Goal: Task Accomplishment & Management: Complete application form

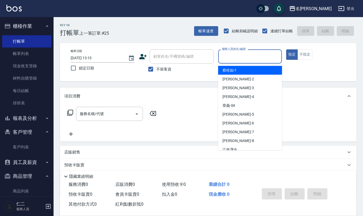
click at [253, 59] on input "服務人員姓名/編號" at bounding box center [249, 56] width 59 height 9
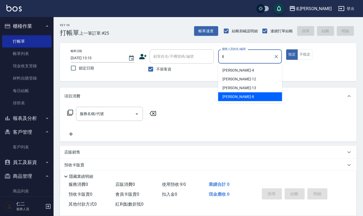
type input "[PERSON_NAME]-8"
type button "true"
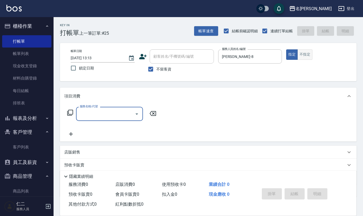
drag, startPoint x: 312, startPoint y: 52, endPoint x: 303, endPoint y: 56, distance: 9.1
click at [311, 52] on button "不指定" at bounding box center [304, 54] width 15 height 10
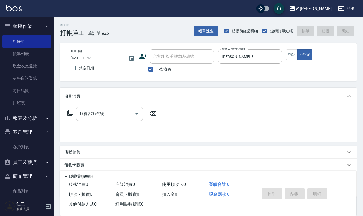
click at [118, 116] on input "服務名稱/代號" at bounding box center [105, 113] width 54 height 9
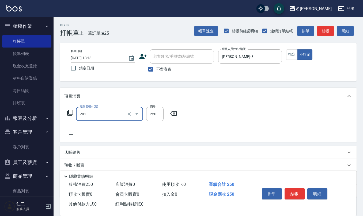
type input "洗髮(201)"
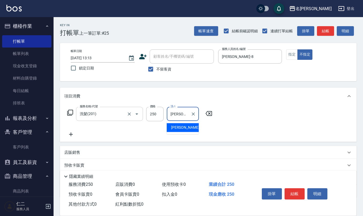
type input "[PERSON_NAME]-8"
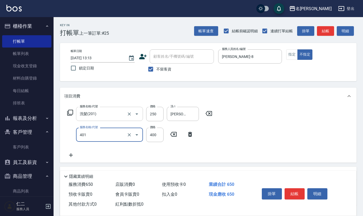
type input "剪髮(401)"
type input "200"
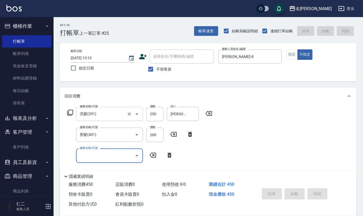
type input "[DATE] 13:52"
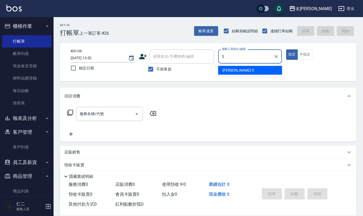
type input "[PERSON_NAME]5"
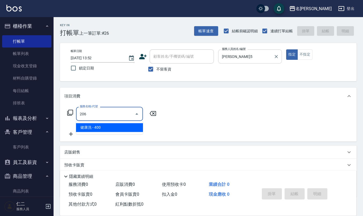
type input "健康洗(206)"
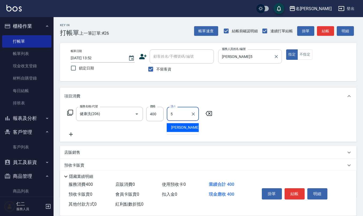
type input "[PERSON_NAME]5"
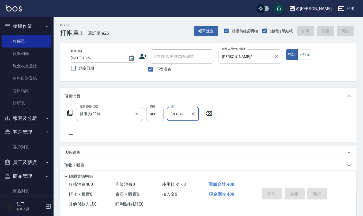
type input "[DATE] 13:58"
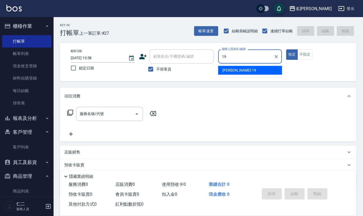
type input "[PERSON_NAME]-19"
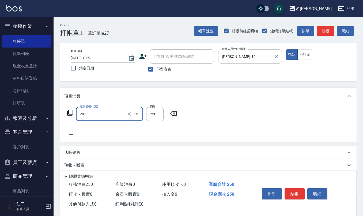
type input "洗髮(201)"
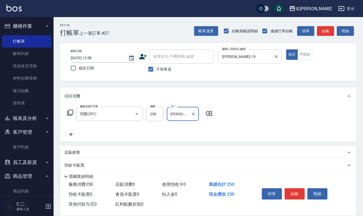
type input "[PERSON_NAME]-24"
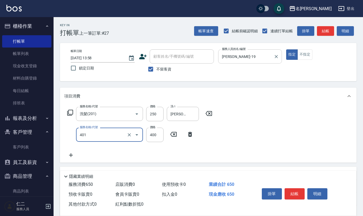
type input "剪髮(401)"
type input "500"
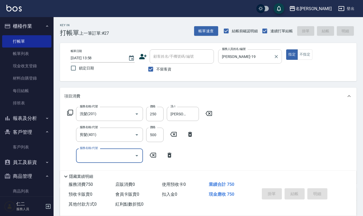
type input "[DATE] 13:59"
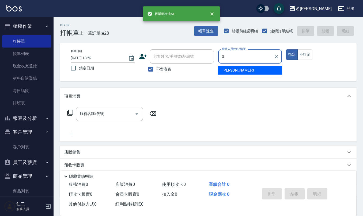
type input "[PERSON_NAME]-3"
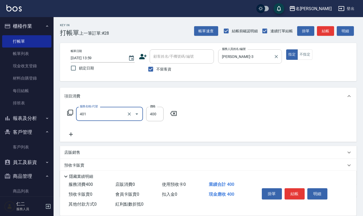
type input "剪髮(401)"
type input "100"
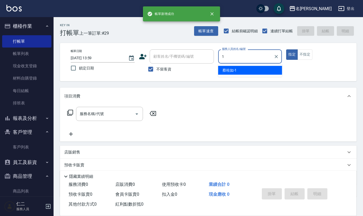
type input "[PERSON_NAME]1"
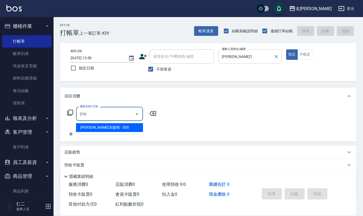
type input "[PERSON_NAME]洗髮精(210)"
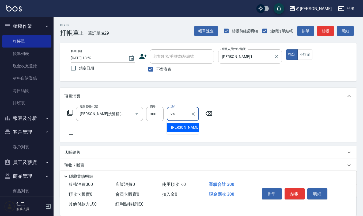
type input "[PERSON_NAME]-24"
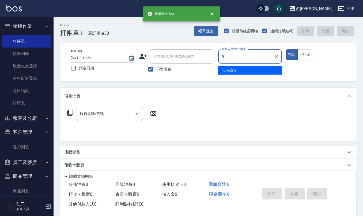
type input "[PERSON_NAME]-9"
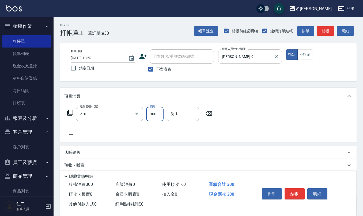
type input "[PERSON_NAME]洗髮精(210)"
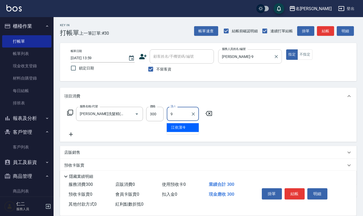
type input "[PERSON_NAME]-9"
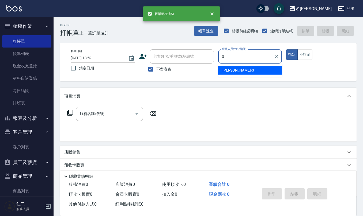
type input "[PERSON_NAME]-3"
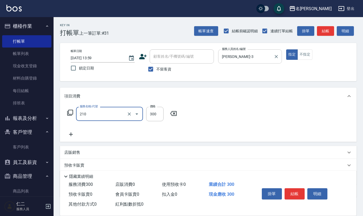
type input "[PERSON_NAME]洗髮精(210)"
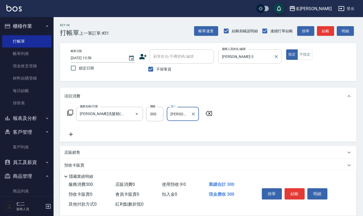
type input "[PERSON_NAME]-3"
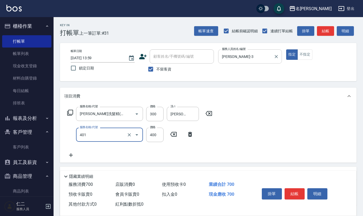
type input "剪髮(401)"
type input "400"
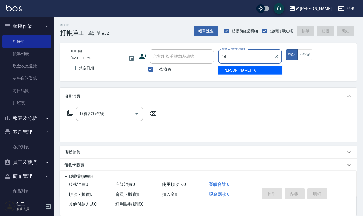
type input "[PERSON_NAME]-16"
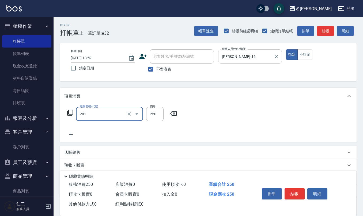
type input "洗髮(201)"
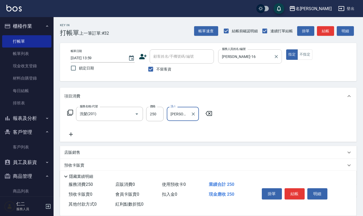
type input "[PERSON_NAME]-32"
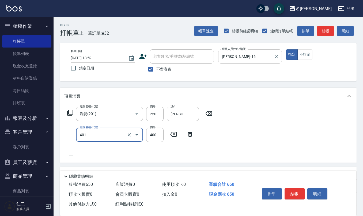
type input "剪髮(401)"
type input "400"
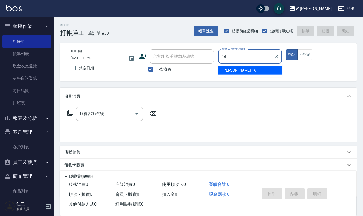
type input "[PERSON_NAME]-16"
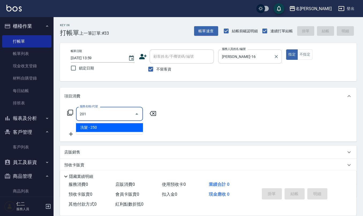
type input "洗髮(201)"
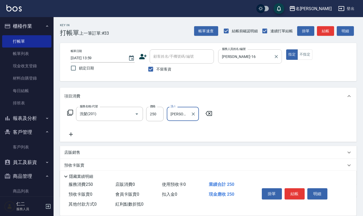
type input "[PERSON_NAME]-32"
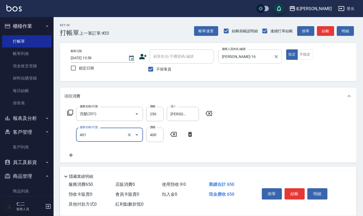
type input "剪髮(401)"
type input "400"
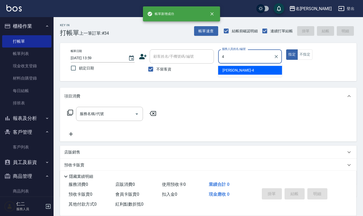
type input "[PERSON_NAME]-4"
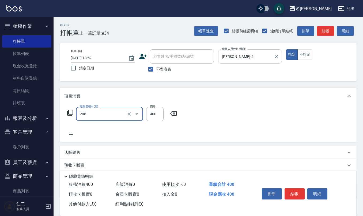
type input "健康洗(206)"
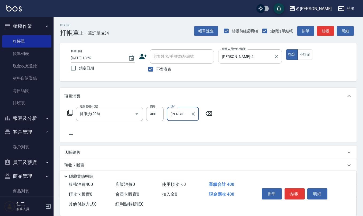
type input "[PERSON_NAME]-20"
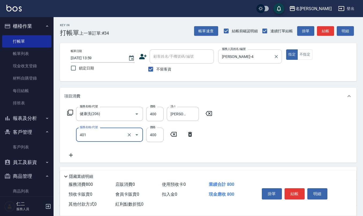
type input "剪髮(401)"
type input "450"
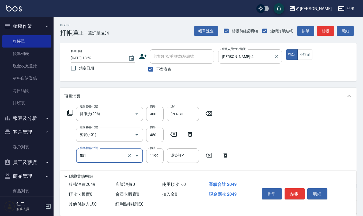
type input "染髮(501)"
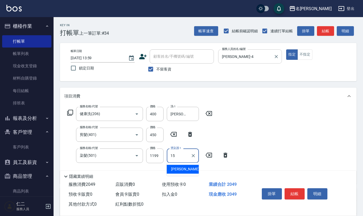
type input "1"
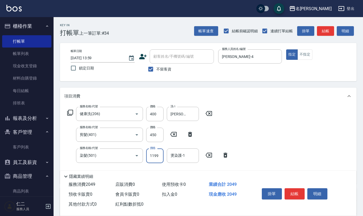
click at [161, 156] on input "1199" at bounding box center [154, 156] width 17 height 14
type input "1500"
type input "[PERSON_NAME]-20"
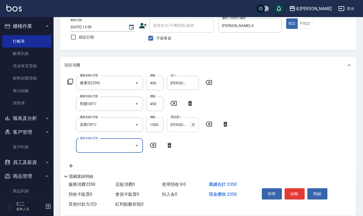
scroll to position [71, 0]
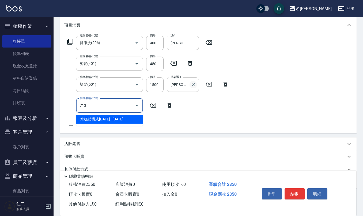
type input "水樣結構式1200(713)"
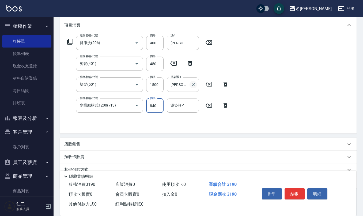
type input "840"
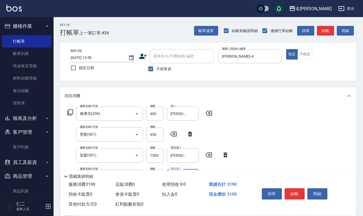
scroll to position [0, 0]
type input "[PERSON_NAME]-20"
drag, startPoint x: 151, startPoint y: 72, endPoint x: 161, endPoint y: 61, distance: 14.2
click at [151, 70] on input "不留客資" at bounding box center [150, 69] width 11 height 11
checkbox input "false"
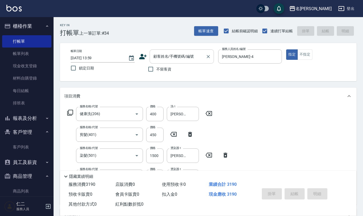
click at [161, 60] on input "顧客姓名/手機號碼/編號" at bounding box center [177, 56] width 51 height 9
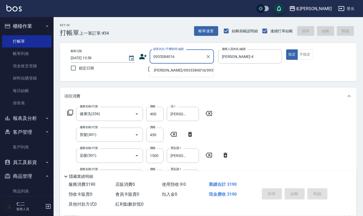
click at [160, 71] on li "[PERSON_NAME]/0933384016/0933384016" at bounding box center [182, 70] width 64 height 9
type input "[PERSON_NAME]/0933384016/0933384016"
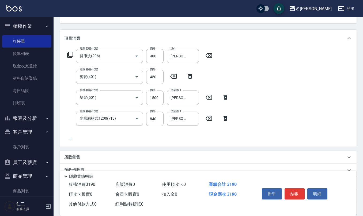
scroll to position [107, 0]
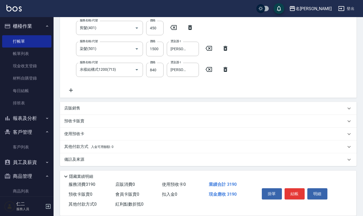
click at [105, 159] on div "備註及來源" at bounding box center [204, 160] width 281 height 6
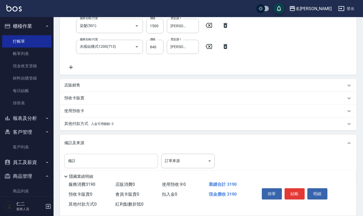
scroll to position [143, 0]
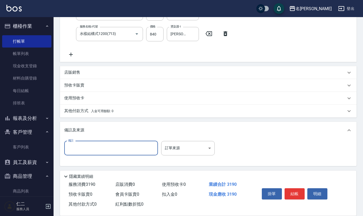
click at [99, 146] on input "備註" at bounding box center [111, 148] width 94 height 14
type input "l"
click at [74, 149] on input "染髮補髮根" at bounding box center [111, 148] width 94 height 14
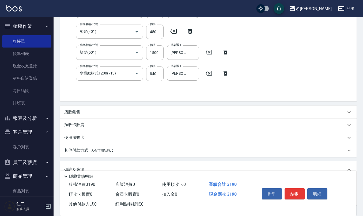
scroll to position [0, 0]
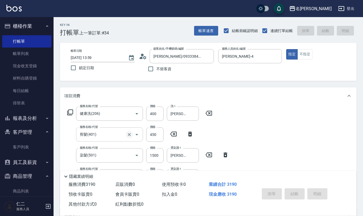
type input "染髮-補髮根"
type input "[DATE] 14:00"
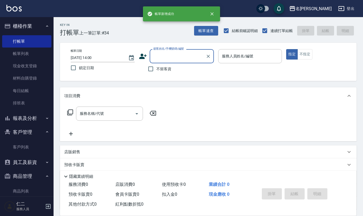
scroll to position [0, 0]
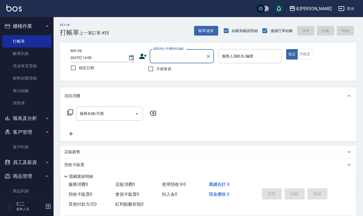
click at [161, 67] on span "不留客資" at bounding box center [163, 69] width 15 height 6
click at [156, 67] on input "不留客資" at bounding box center [150, 68] width 11 height 11
checkbox input "true"
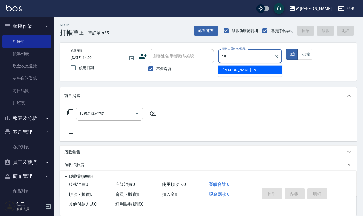
type input "[PERSON_NAME]-19"
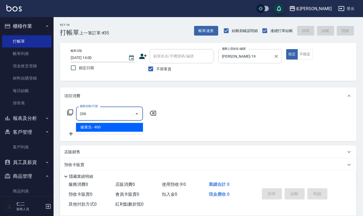
type input "健康洗(206)"
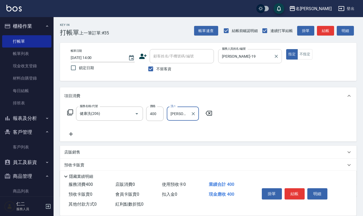
type input "[PERSON_NAME]-21"
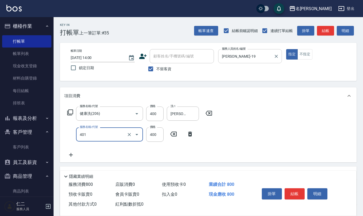
type input "剪髮(401)"
type input "500"
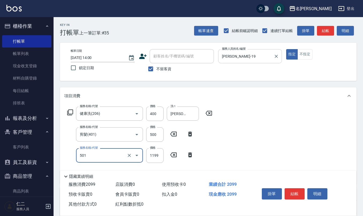
type input "染髮(501)"
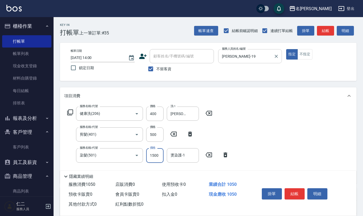
type input "1500"
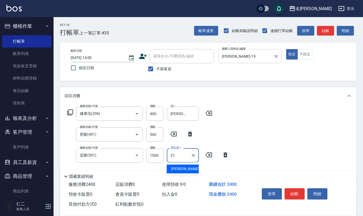
type input "[PERSON_NAME]-21"
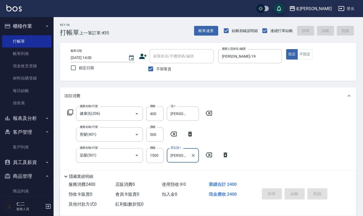
type input "[DATE] 14:01"
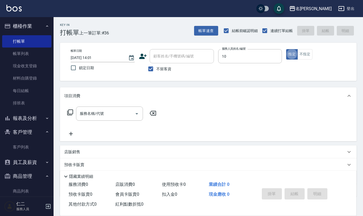
type input "[PERSON_NAME]-10"
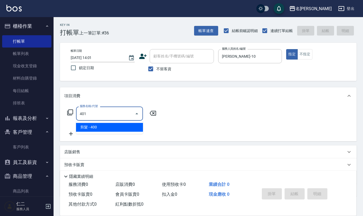
type input "剪髮(401)"
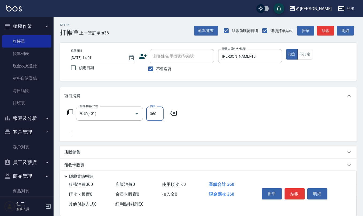
type input "360"
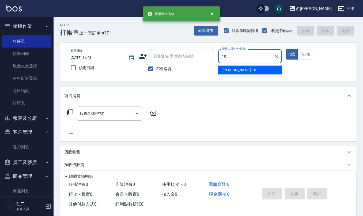
type input "[PERSON_NAME]-10"
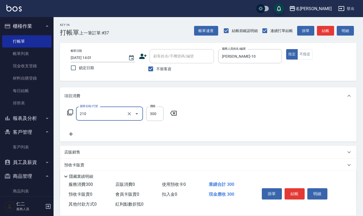
type input "[PERSON_NAME]洗髮精(210)"
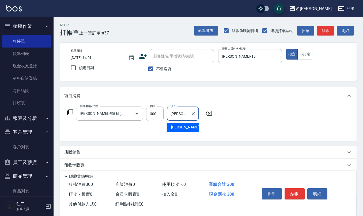
type input "[PERSON_NAME]-21"
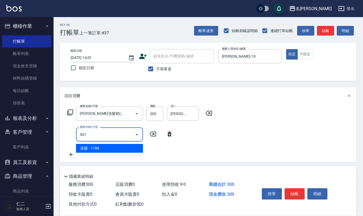
type input "染髮(501)"
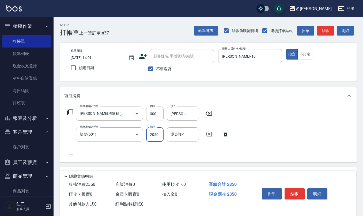
type input "2050"
type input "[PERSON_NAME]-21"
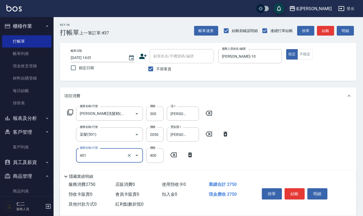
type input "剪髮(401)"
type input "405"
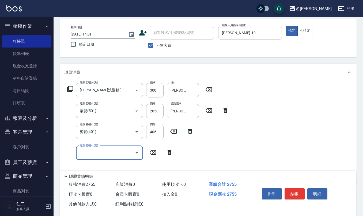
scroll to position [36, 0]
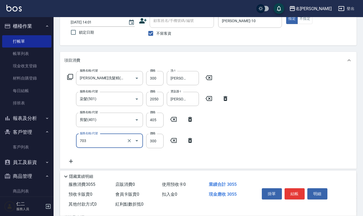
type input "(1236)設計師(703)"
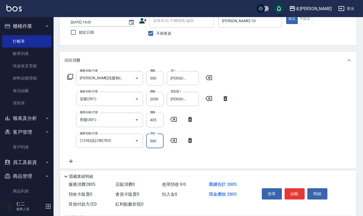
type input "500"
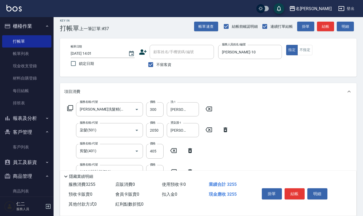
scroll to position [0, 0]
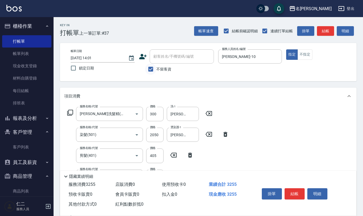
click at [154, 70] on input "不留客資" at bounding box center [150, 69] width 11 height 11
checkbox input "false"
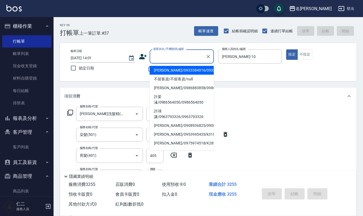
click at [164, 58] on input "顧客姓名/手機號碼/編號" at bounding box center [177, 56] width 51 height 9
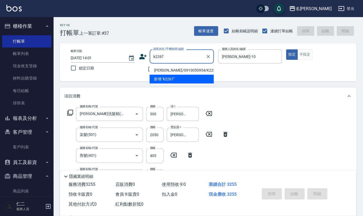
click at [167, 68] on li "[PERSON_NAME]/0910050954/K2267" at bounding box center [182, 70] width 64 height 9
type input "[PERSON_NAME]/0910050954/K2267"
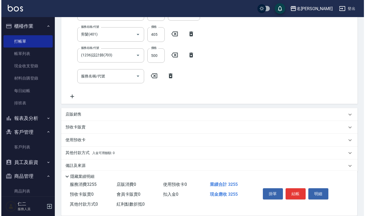
scroll to position [128, 0]
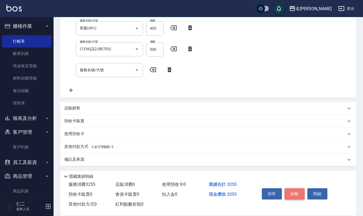
click at [294, 191] on button "結帳" at bounding box center [294, 194] width 20 height 11
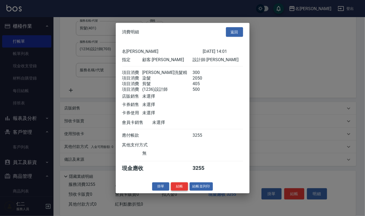
click at [181, 189] on button "結帳" at bounding box center [179, 187] width 17 height 8
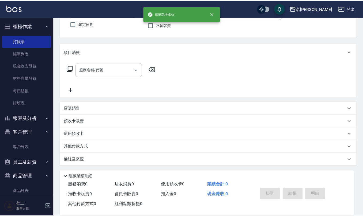
scroll to position [0, 0]
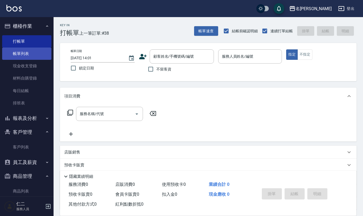
click at [27, 58] on link "帳單列表" at bounding box center [26, 54] width 49 height 12
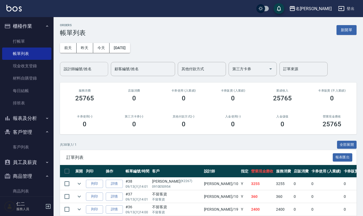
click at [71, 68] on input "設計師編號/姓名" at bounding box center [83, 68] width 43 height 9
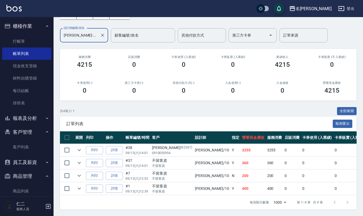
scroll to position [40, 0]
type input "[PERSON_NAME]-10"
click at [79, 147] on icon "expand row" at bounding box center [79, 150] width 6 height 6
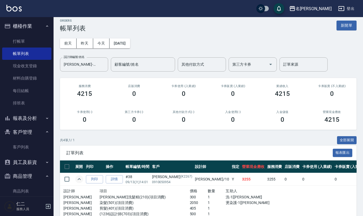
scroll to position [0, 0]
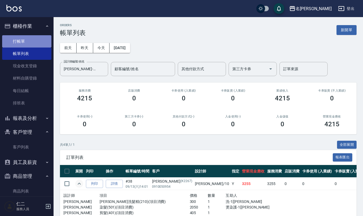
click at [30, 37] on link "打帳單" at bounding box center [26, 41] width 49 height 12
